Goal: Task Accomplishment & Management: Use online tool/utility

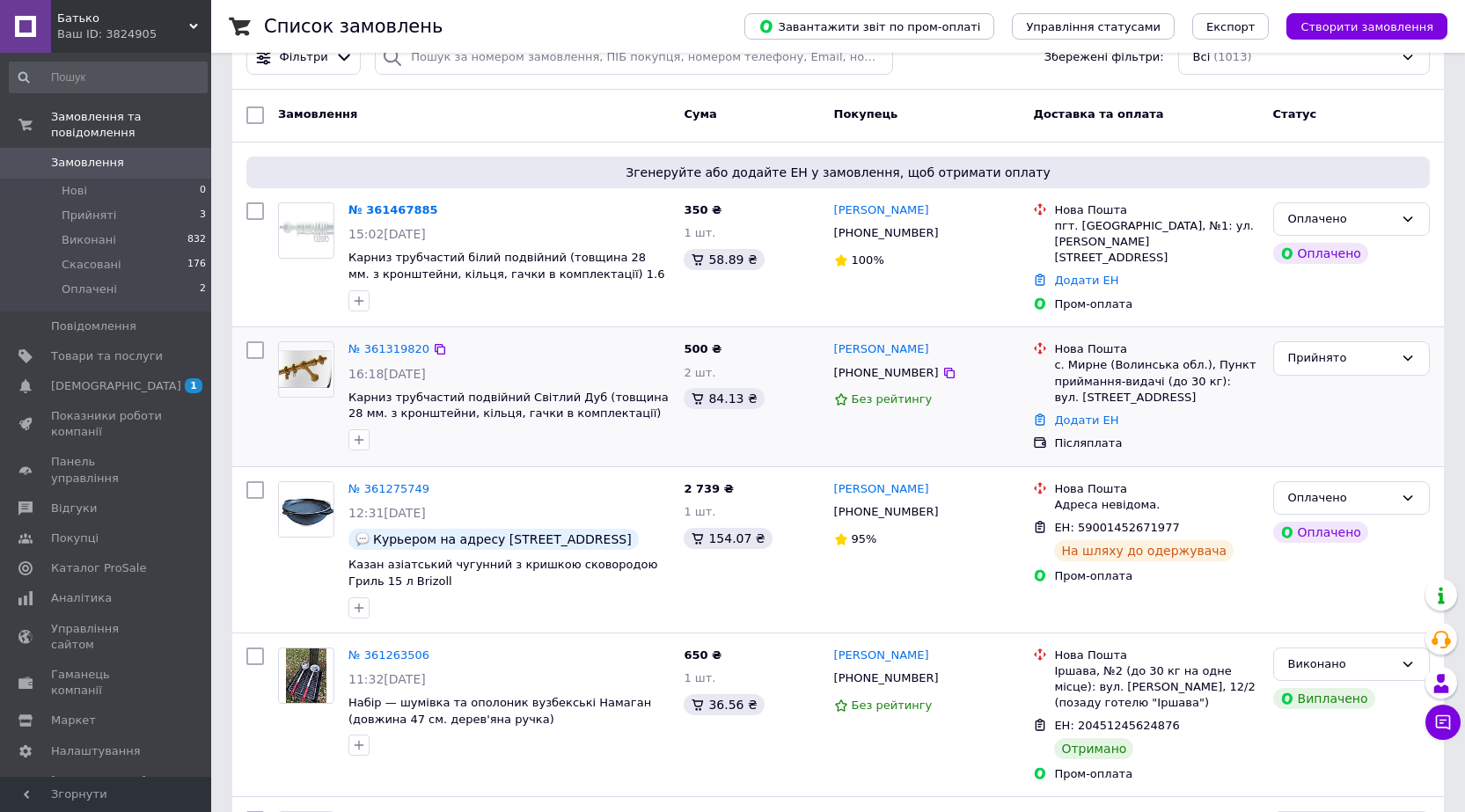
scroll to position [147, 0]
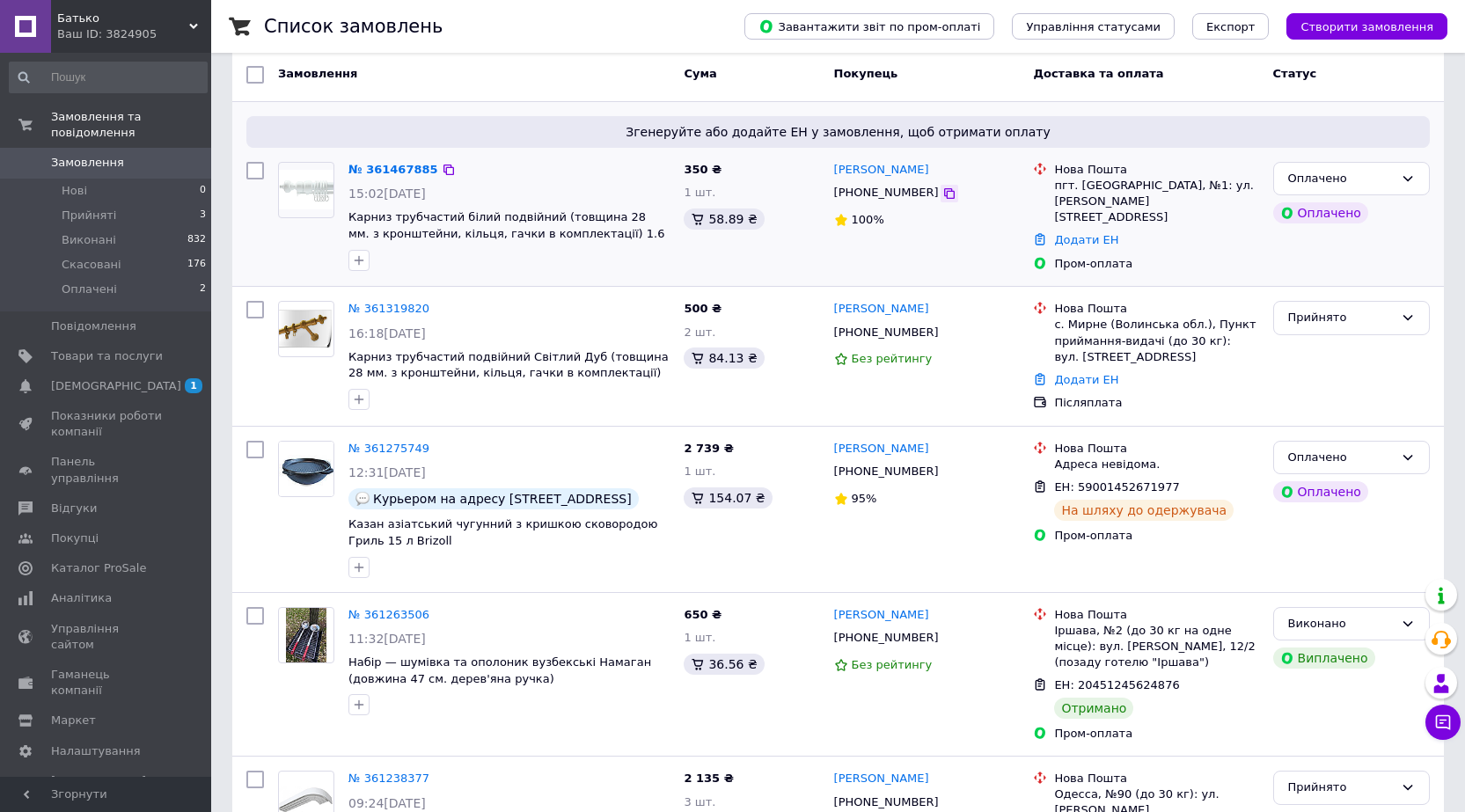
click at [942, 188] on icon at bounding box center [949, 193] width 14 height 14
click at [942, 194] on icon at bounding box center [949, 193] width 14 height 14
drag, startPoint x: 1076, startPoint y: 184, endPoint x: 1157, endPoint y: 188, distance: 81.1
click at [1157, 188] on div "пгт. [GEOGRAPHIC_DATA], №1: ул. [PERSON_NAME][STREET_ADDRESS]" at bounding box center [1156, 202] width 204 height 48
copy div "Новая Водолага"
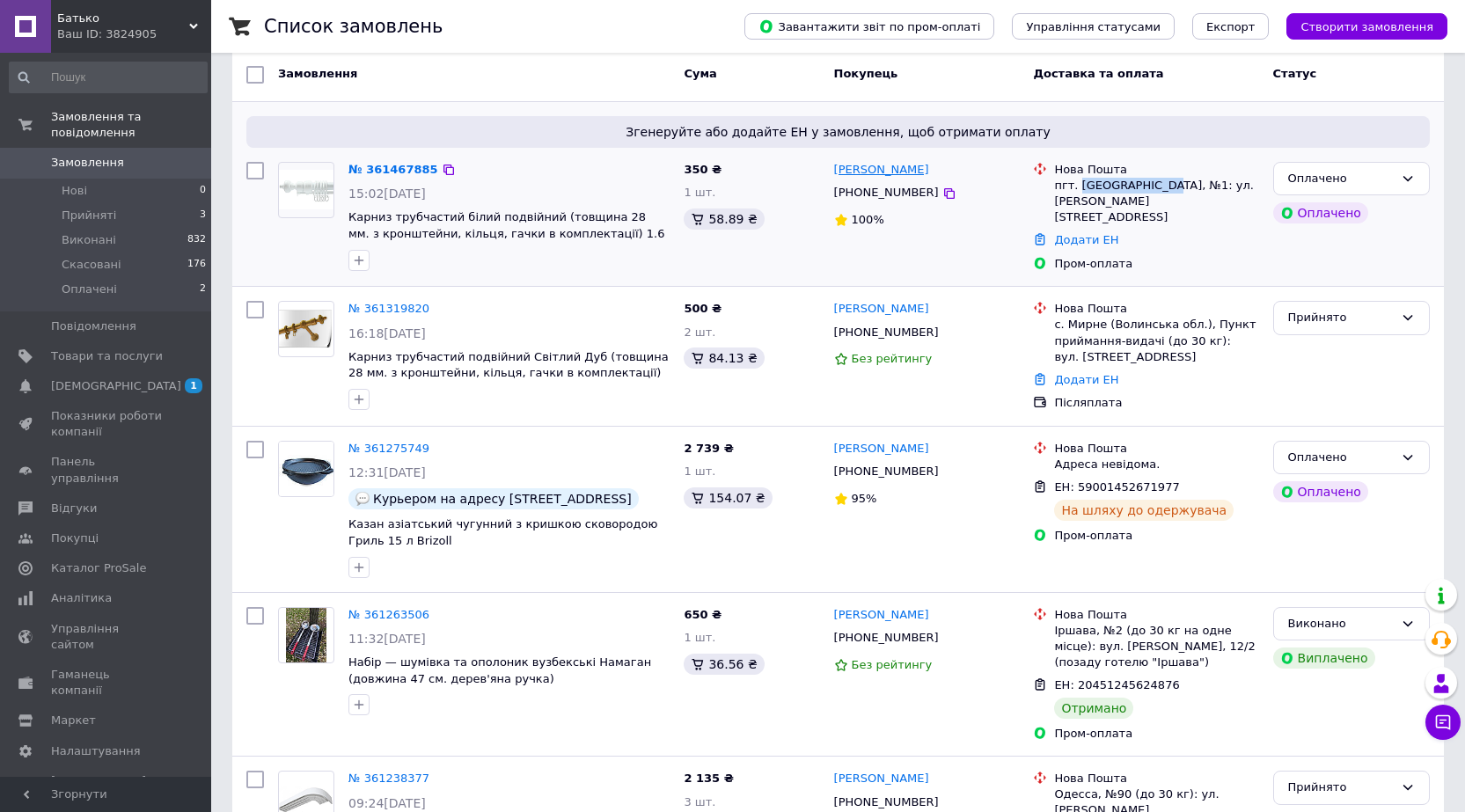
drag, startPoint x: 921, startPoint y: 171, endPoint x: 835, endPoint y: 170, distance: 86.0
click at [835, 170] on div "[PERSON_NAME]" at bounding box center [927, 170] width 189 height 20
copy link "[PERSON_NAME]"
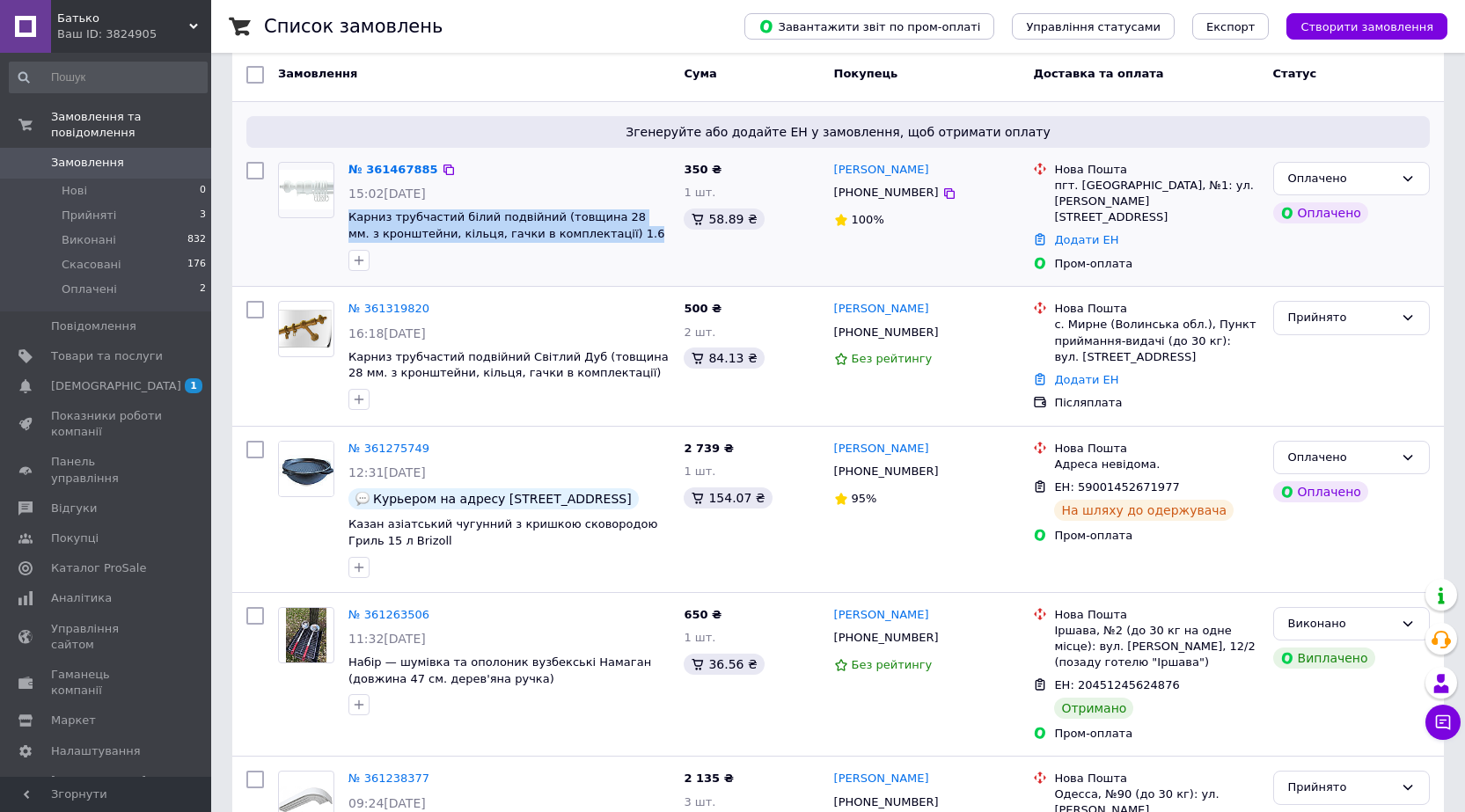
drag, startPoint x: 347, startPoint y: 214, endPoint x: 597, endPoint y: 239, distance: 251.2
click at [597, 239] on div "№ 361467885 15:02[DATE] Карниз трубчастий білий подвійний (товщина 28 мм. з кро…" at bounding box center [509, 217] width 336 height 123
copy span "Карниз трубчастий білий подвійний (товщина 28 мм. з кронштейни, кільця, гачки в…"
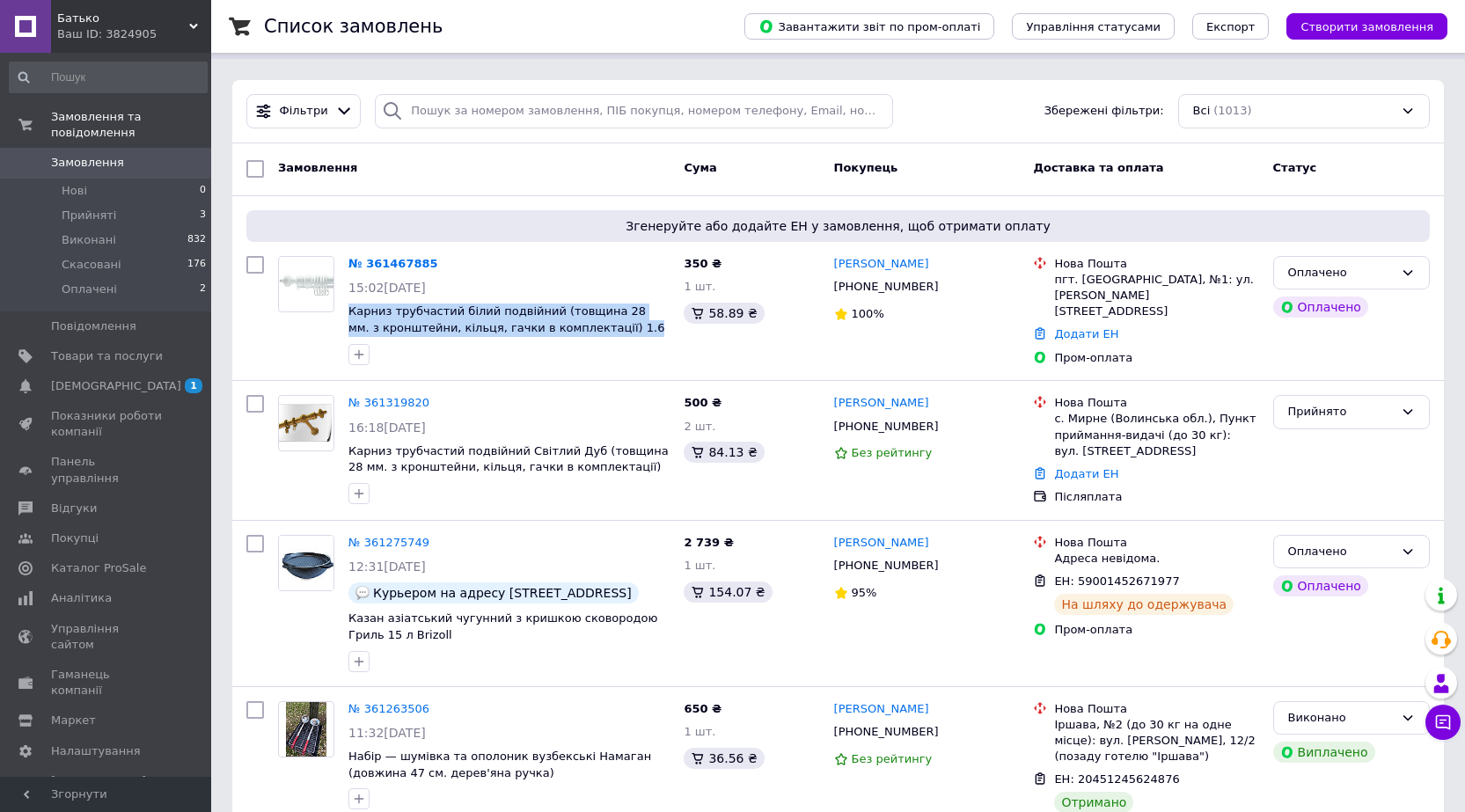
scroll to position [0, 0]
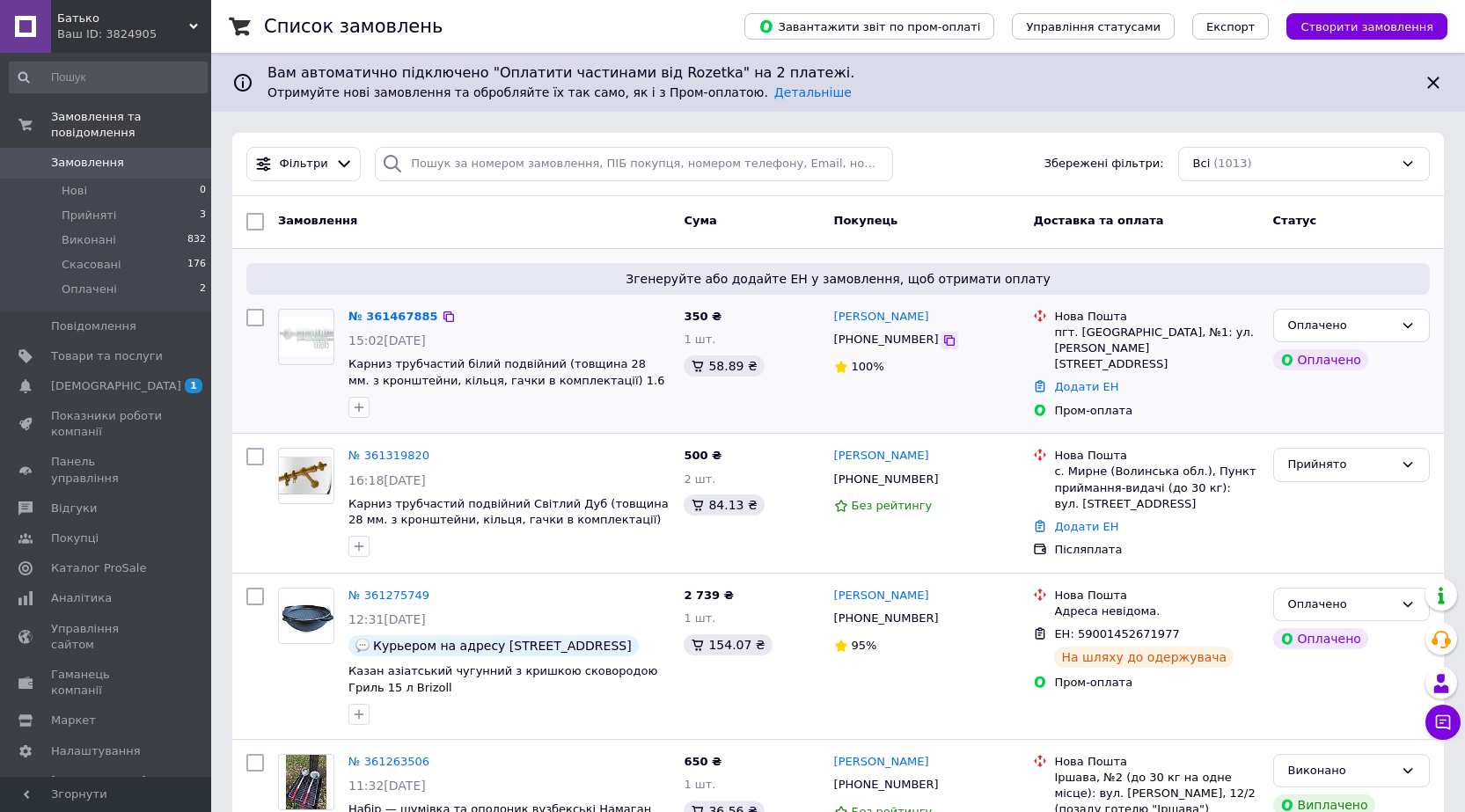
click at [942, 342] on icon at bounding box center [949, 340] width 14 height 14
drag, startPoint x: 927, startPoint y: 323, endPoint x: 873, endPoint y: 323, distance: 54.0
click at [873, 323] on div "[PERSON_NAME]" at bounding box center [927, 316] width 189 height 20
copy link "[PERSON_NAME]"
drag, startPoint x: 830, startPoint y: 320, endPoint x: 868, endPoint y: 322, distance: 38.1
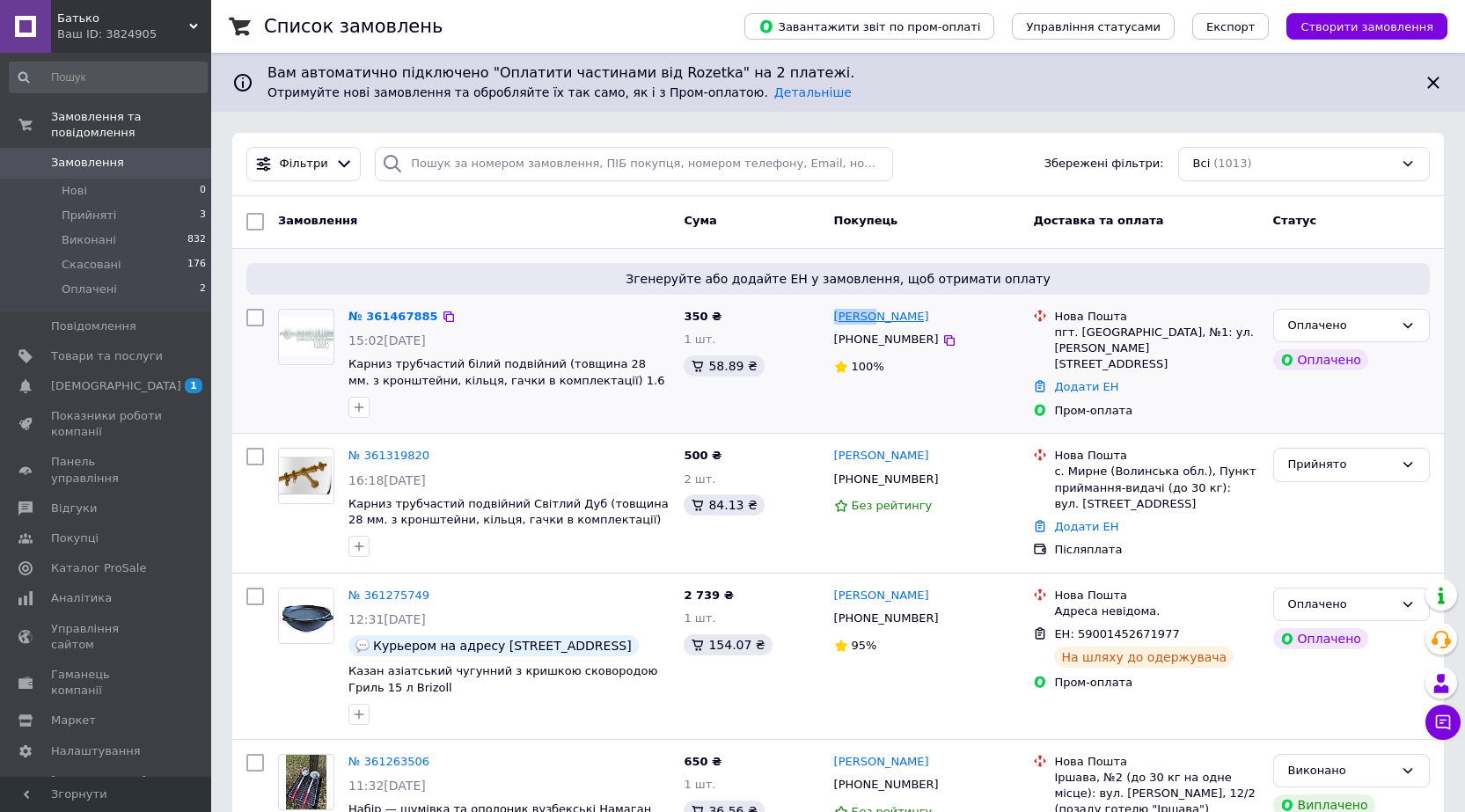
click at [868, 322] on div "[PERSON_NAME] [PHONE_NUMBER] 100%" at bounding box center [927, 365] width 200 height 125
copy link "[PERSON_NAME]"
drag, startPoint x: 1074, startPoint y: 334, endPoint x: 1159, endPoint y: 328, distance: 85.2
click at [1159, 328] on div "пгт. [GEOGRAPHIC_DATA], №1: ул. [PERSON_NAME][STREET_ADDRESS]" at bounding box center [1156, 349] width 204 height 48
copy div "Новая Водолага"
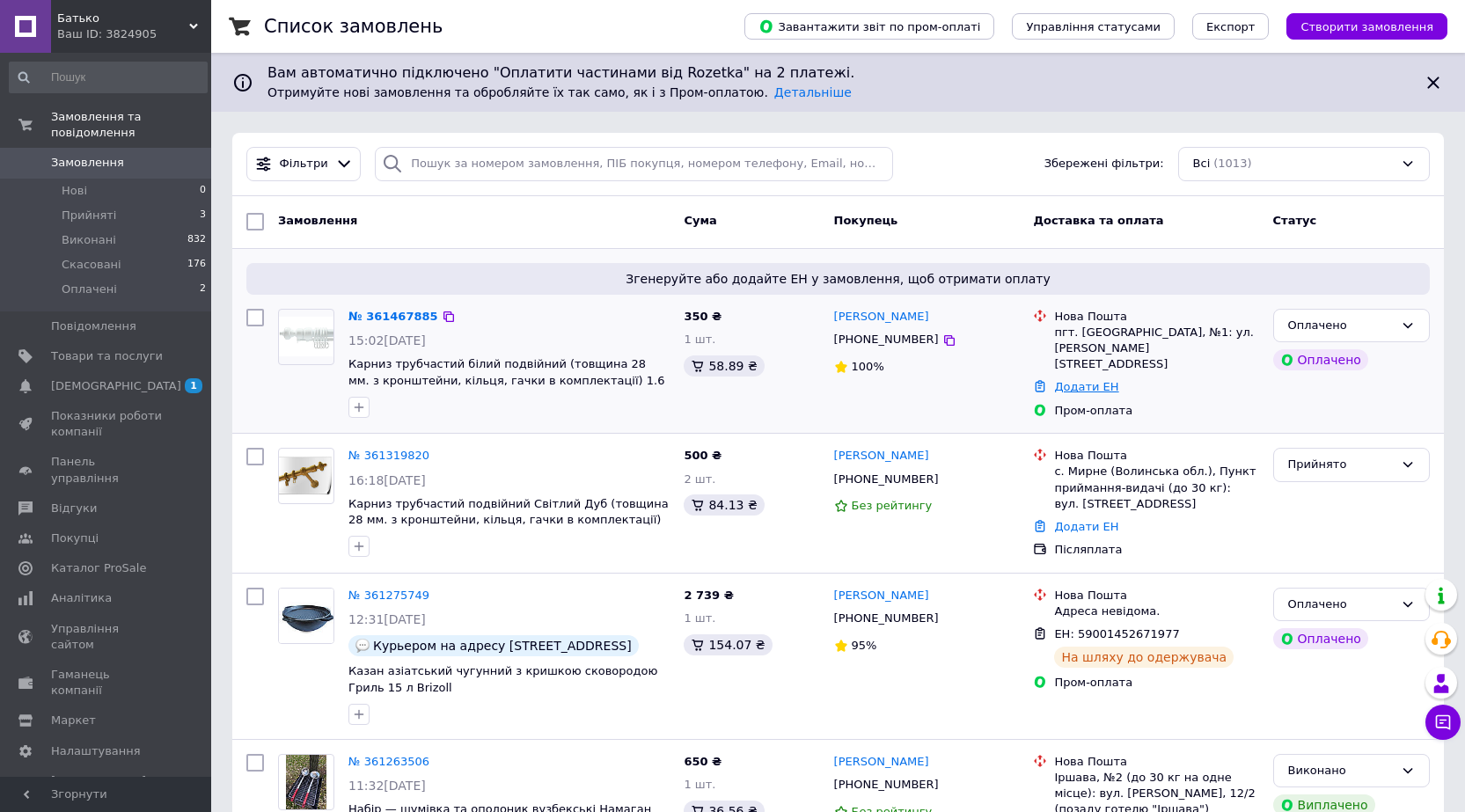
click at [1086, 380] on link "Додати ЕН" at bounding box center [1086, 387] width 65 height 14
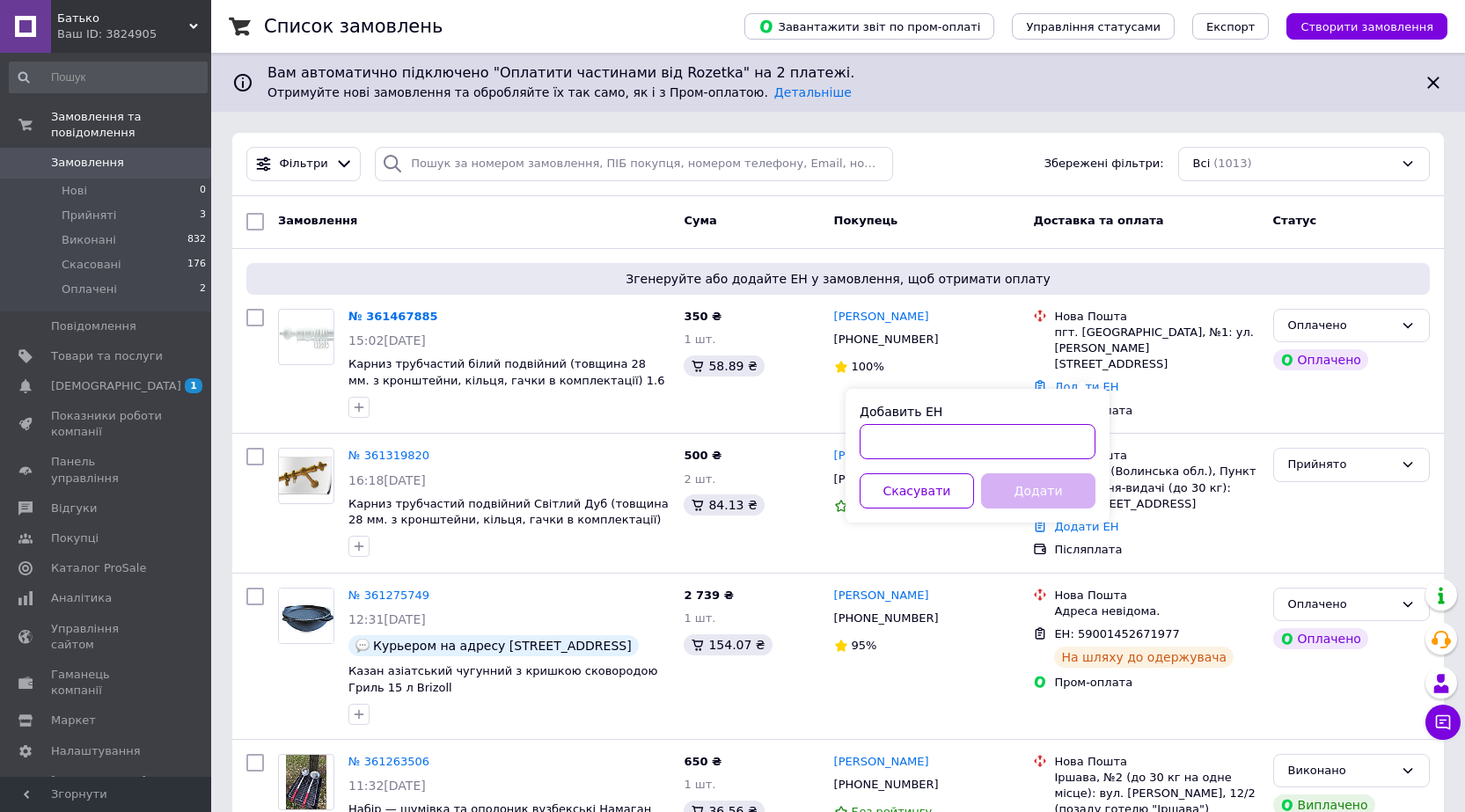
click at [1000, 438] on input "Добавить ЕН" at bounding box center [978, 442] width 236 height 36
paste input "20451247281906"
type input "20451247281906"
click at [1043, 480] on button "Додати" at bounding box center [1039, 491] width 115 height 36
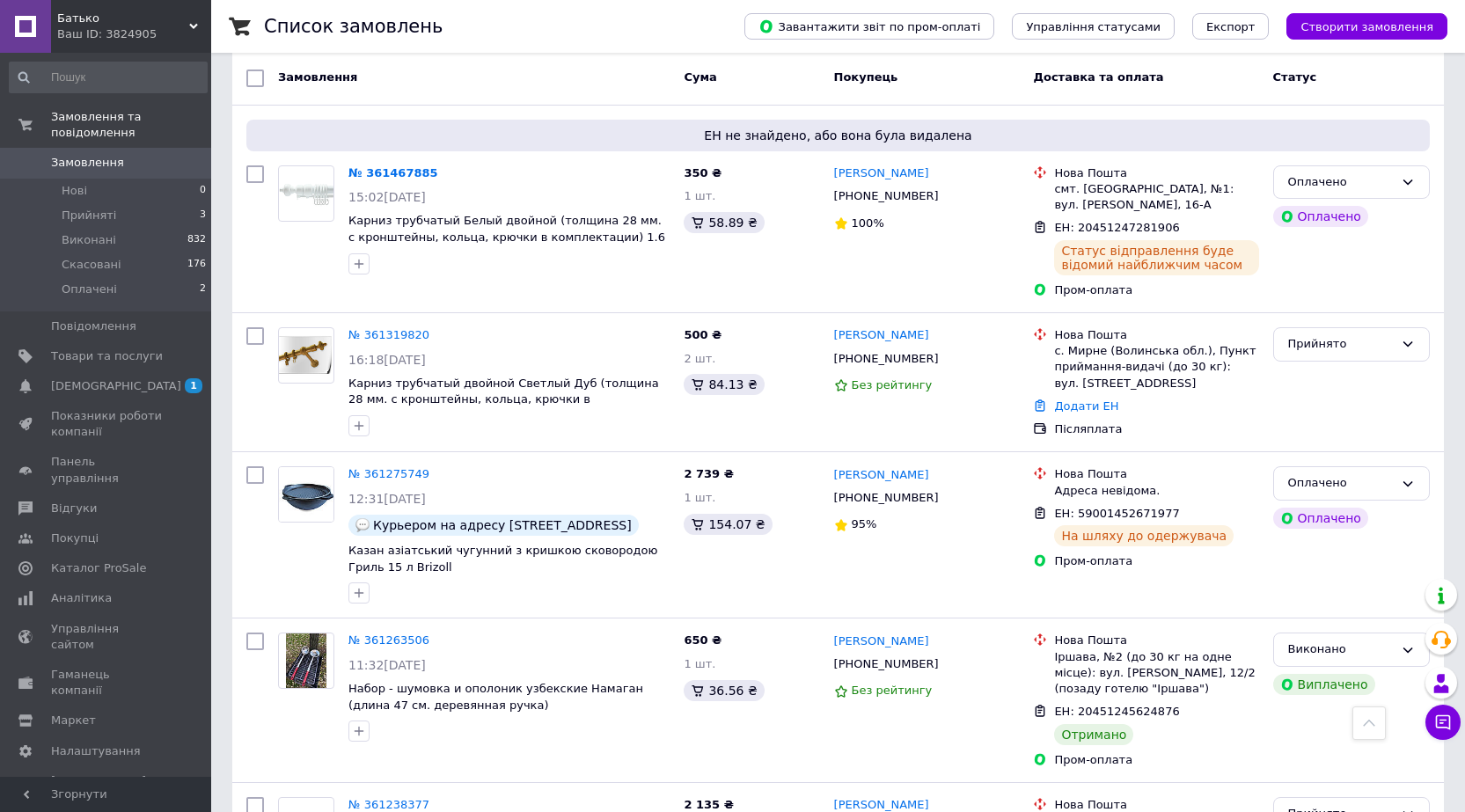
scroll to position [147, 0]
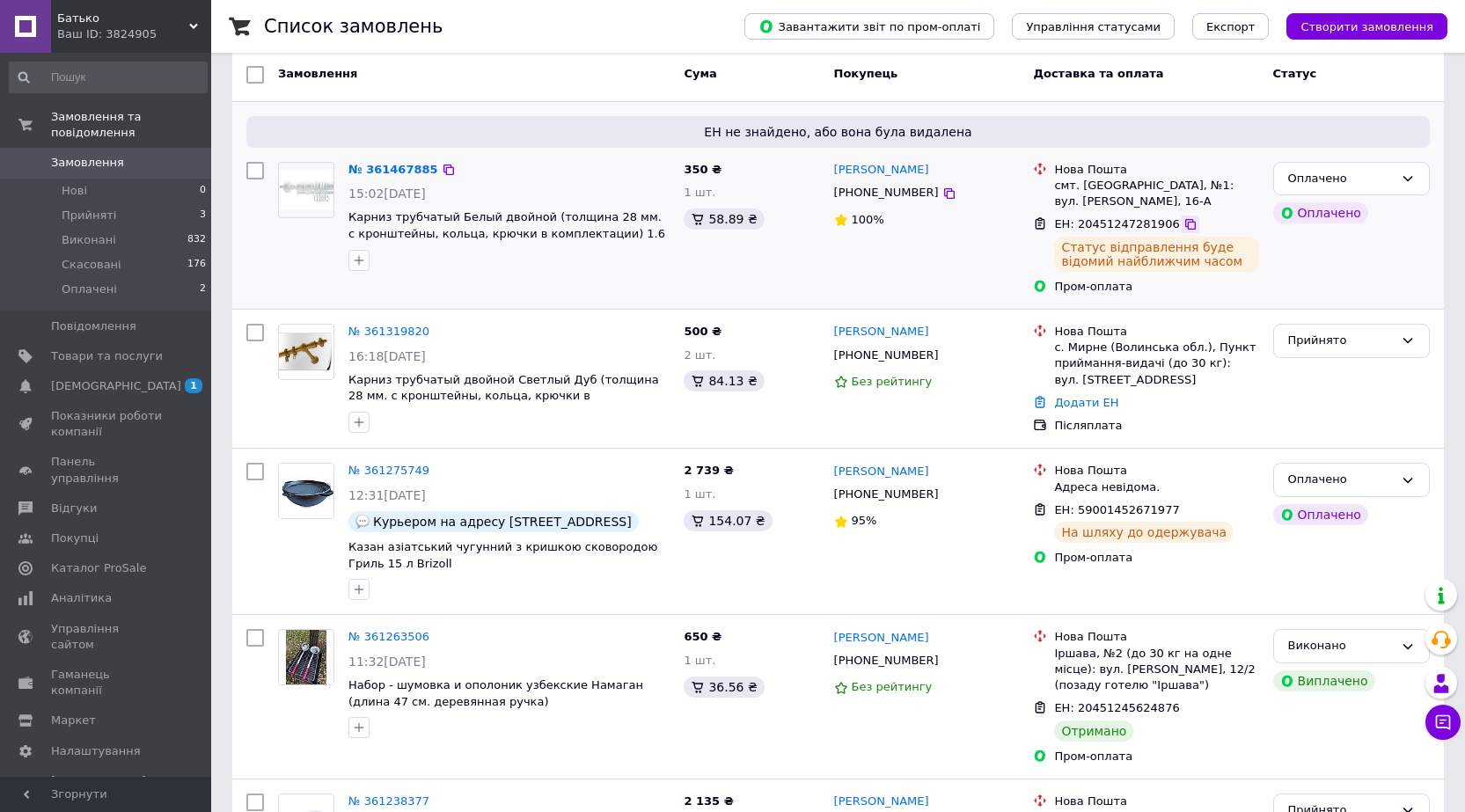
click at [1183, 219] on icon at bounding box center [1190, 224] width 14 height 14
